Goal: Task Accomplishment & Management: Manage account settings

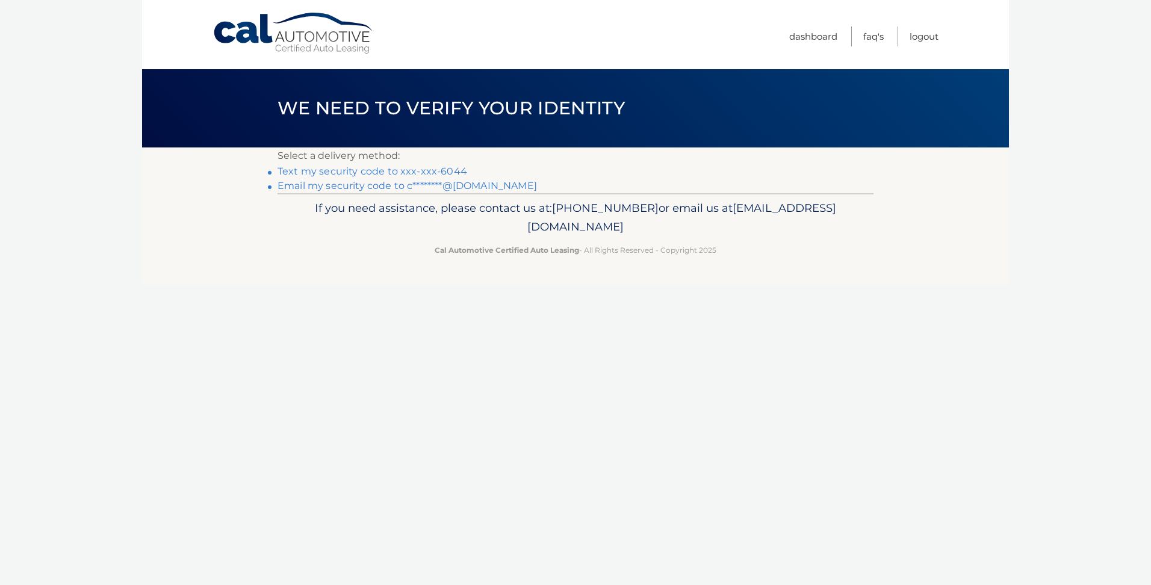
click at [324, 169] on link "Text my security code to xxx-xxx-6044" at bounding box center [372, 171] width 190 height 11
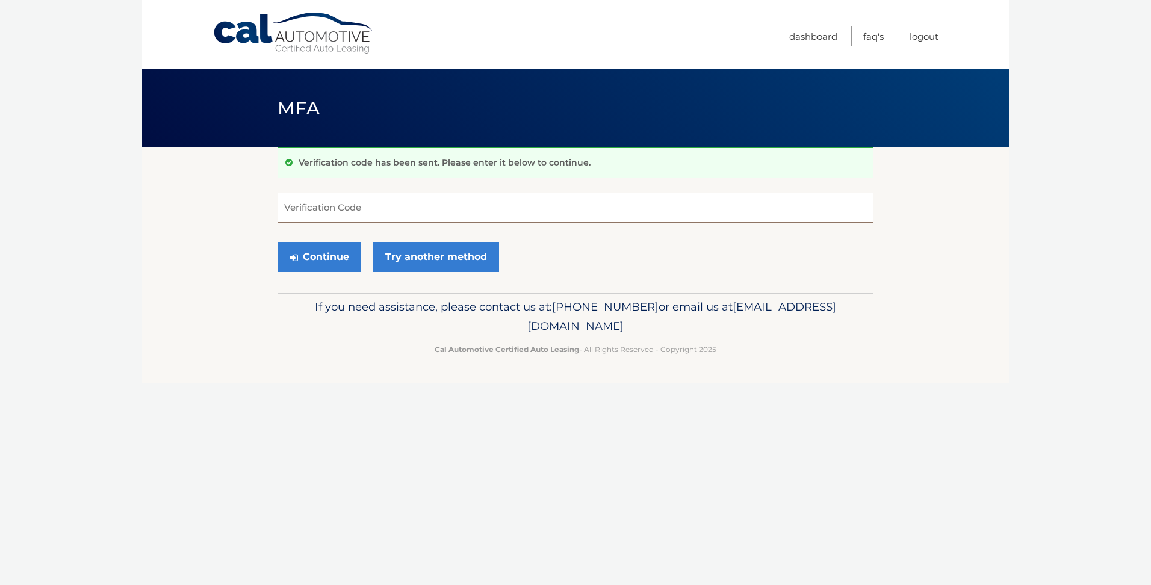
click at [329, 212] on input "Verification Code" at bounding box center [575, 208] width 596 height 30
type input "302141"
click at [311, 259] on button "Continue" at bounding box center [319, 257] width 84 height 30
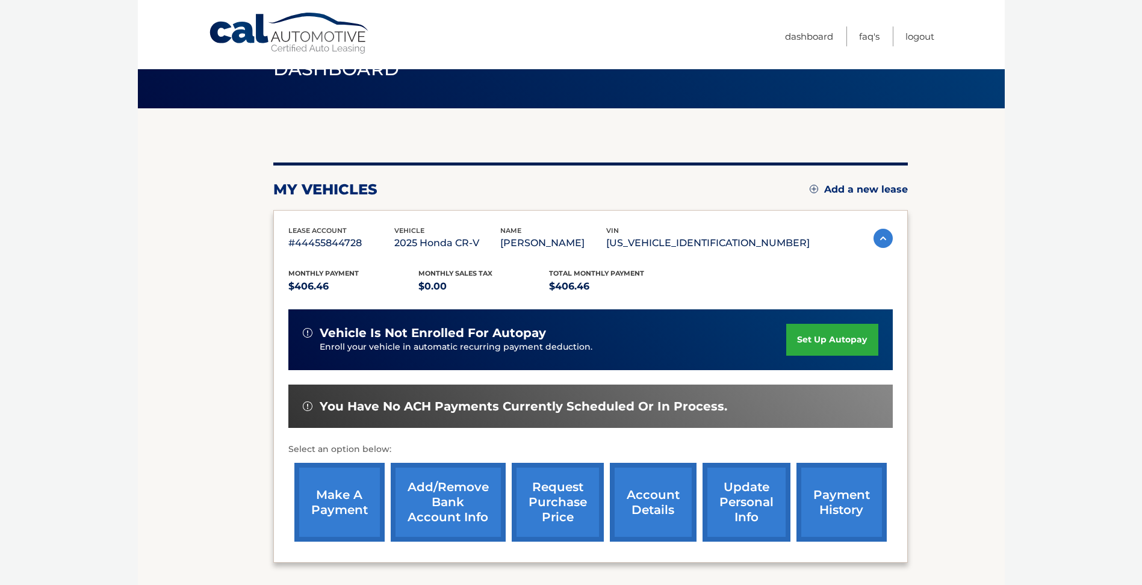
scroll to position [60, 0]
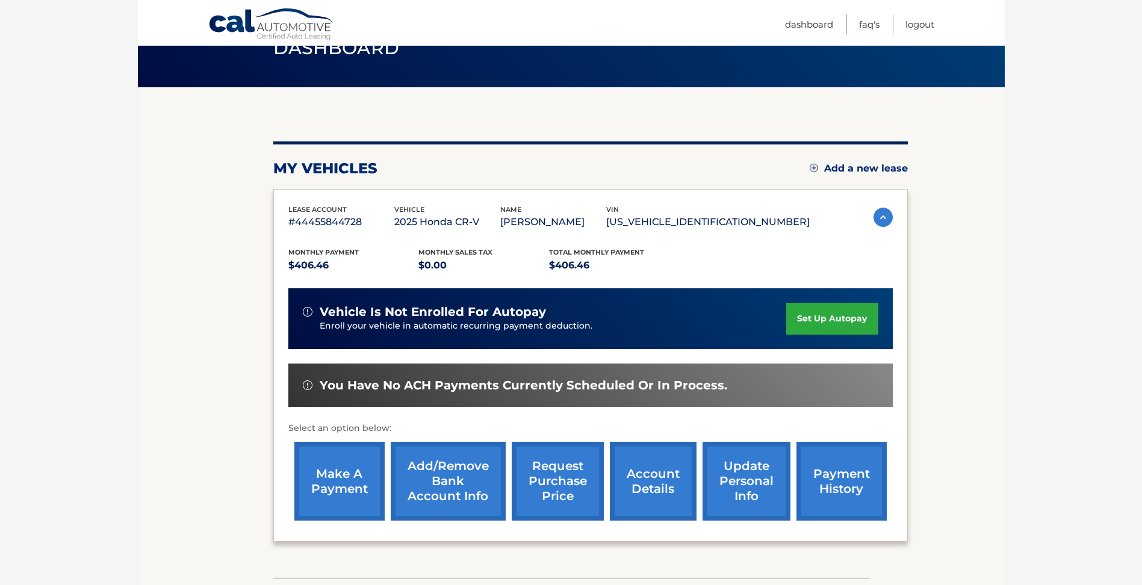
click at [647, 481] on link "account details" at bounding box center [653, 481] width 87 height 79
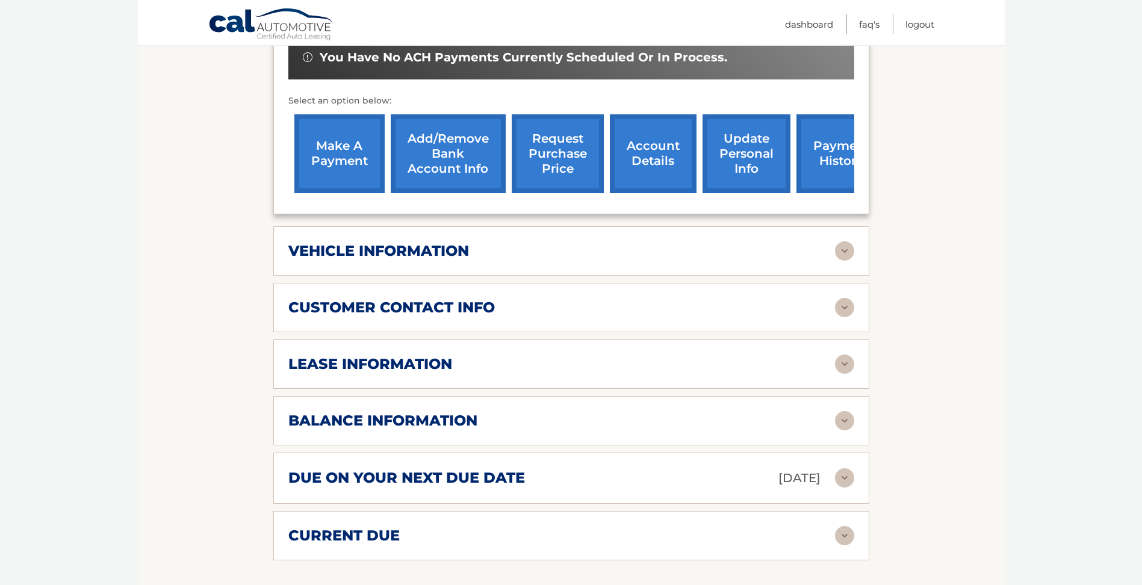
scroll to position [421, 0]
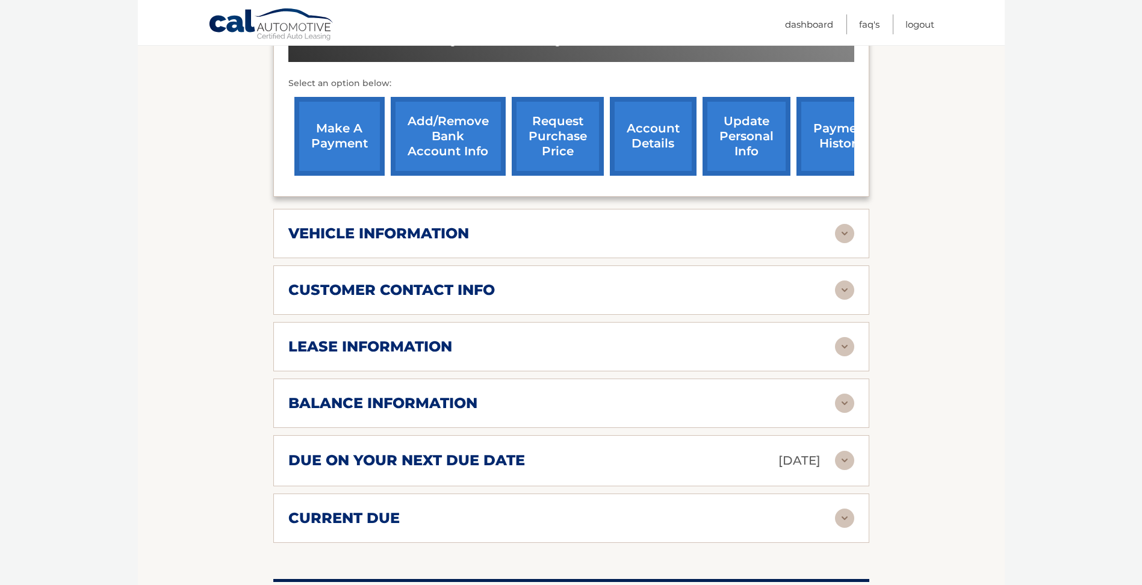
click at [839, 399] on img at bounding box center [844, 403] width 19 height 19
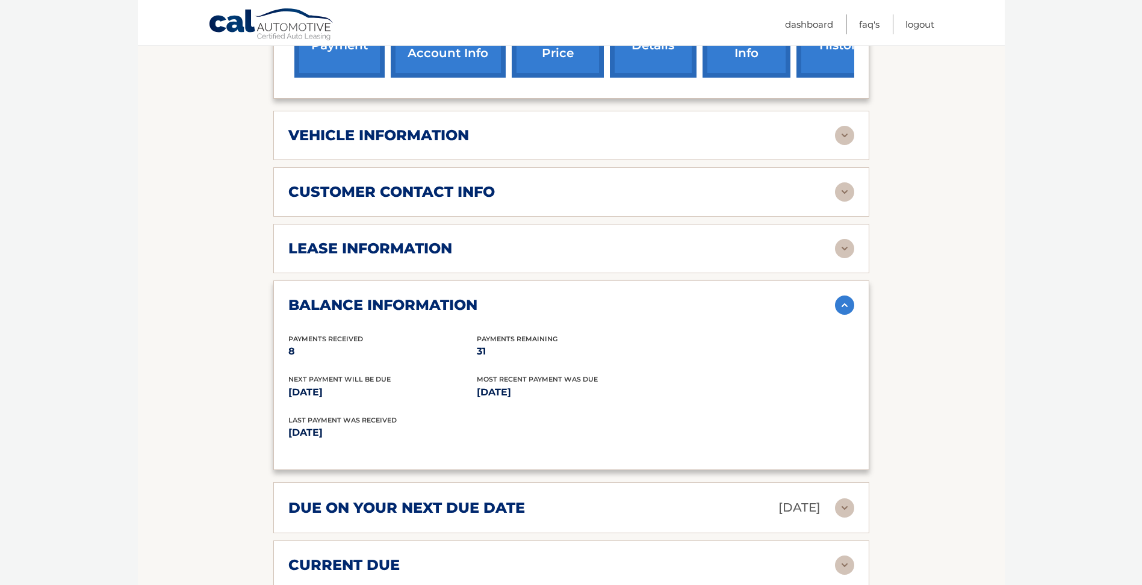
scroll to position [542, 0]
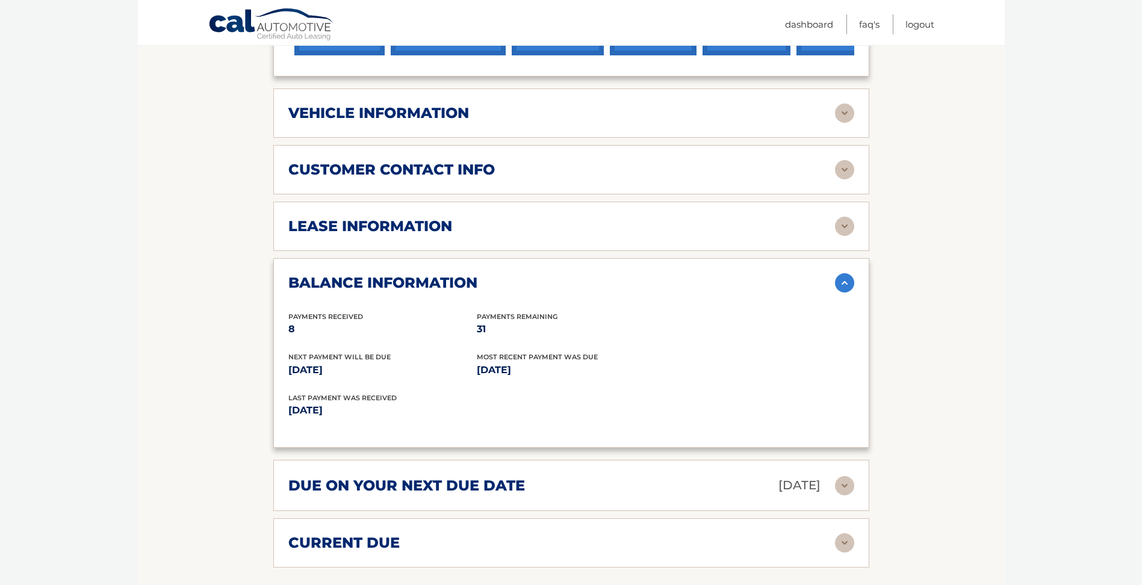
click at [844, 542] on img at bounding box center [844, 542] width 19 height 19
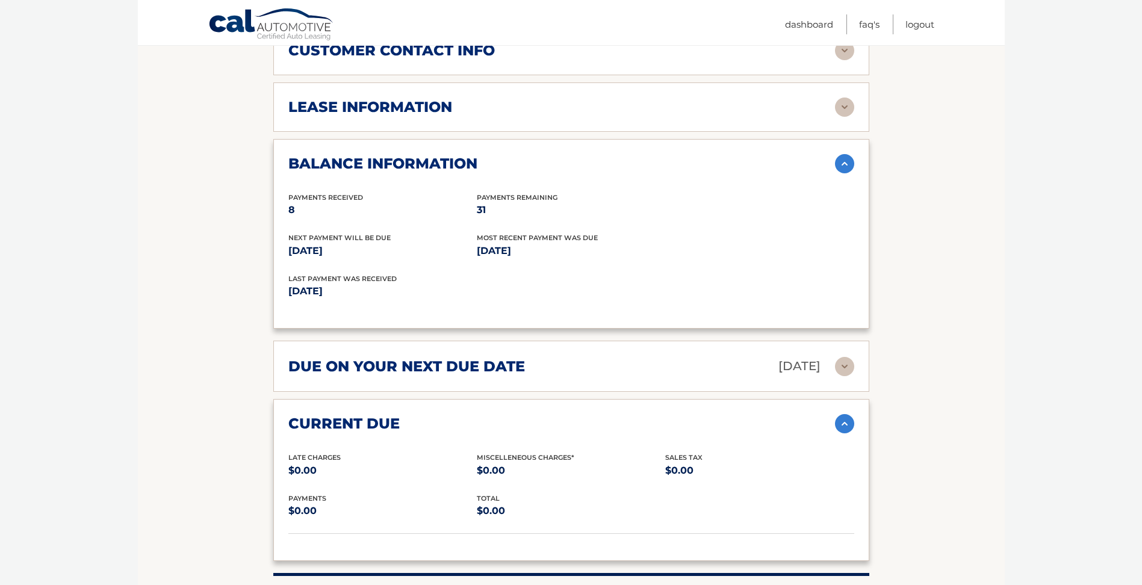
scroll to position [662, 0]
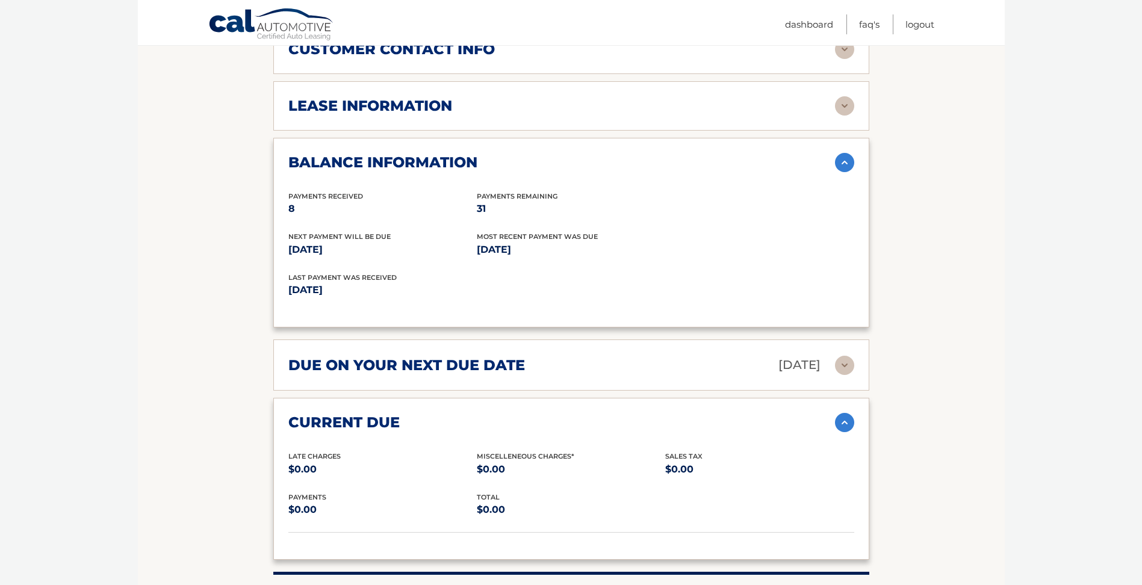
click at [839, 360] on img at bounding box center [844, 365] width 19 height 19
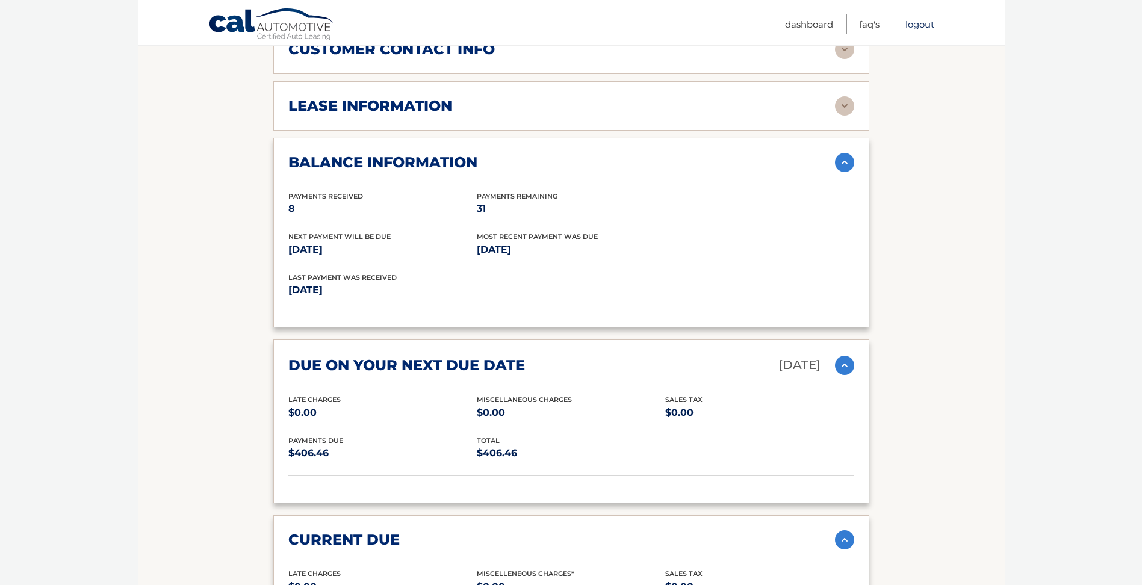
click at [917, 23] on link "Logout" at bounding box center [919, 24] width 29 height 20
